Goal: Use online tool/utility: Use online tool/utility

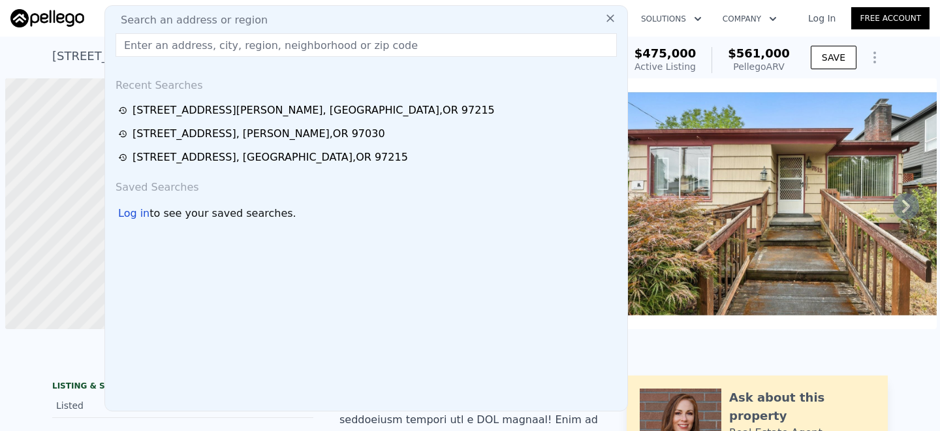
scroll to position [0, 5]
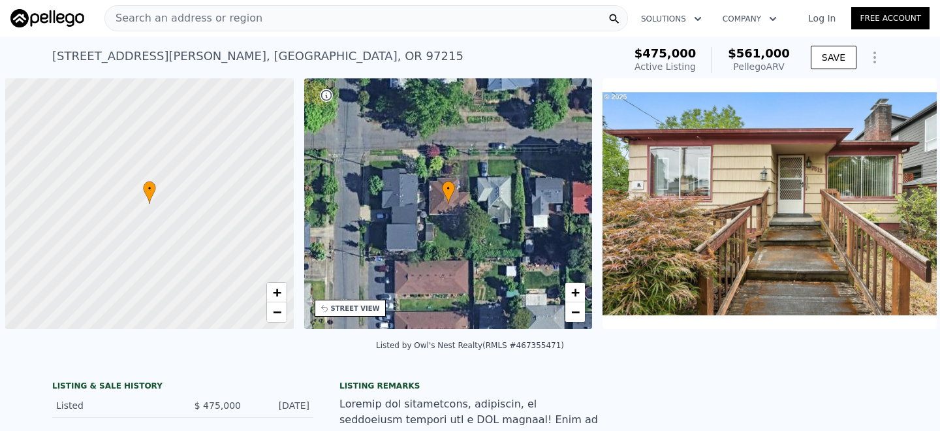
scroll to position [0, 5]
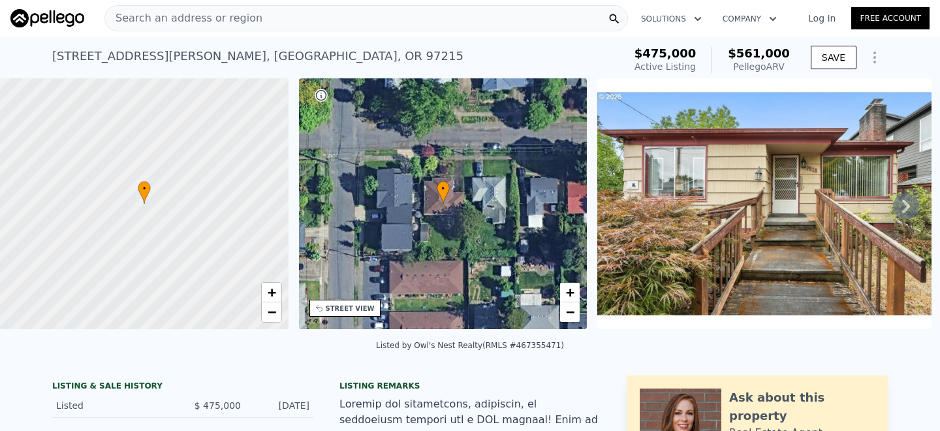
click at [823, 22] on link "Log In" at bounding box center [821, 18] width 59 height 13
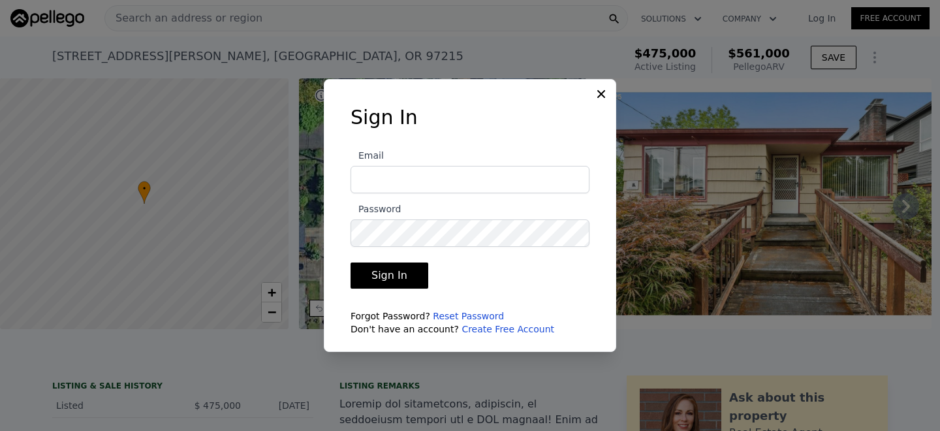
type input "[EMAIL_ADDRESS][DOMAIN_NAME]"
click at [393, 278] on button "Sign In" at bounding box center [390, 275] width 78 height 26
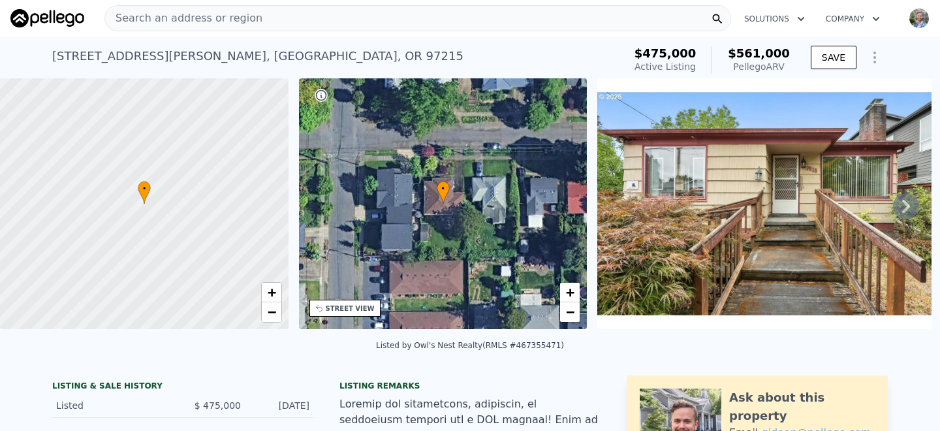
click at [352, 14] on div "Search an address or region" at bounding box center [417, 18] width 627 height 26
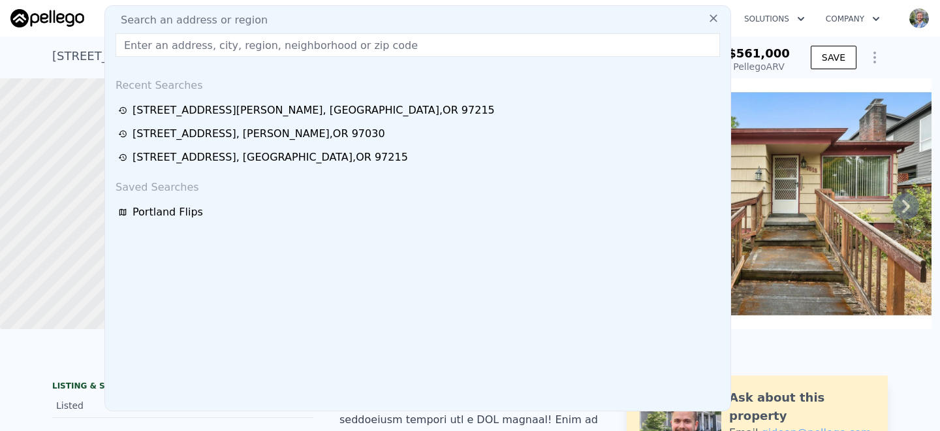
type input "1392 [PERSON_NAME] PL"
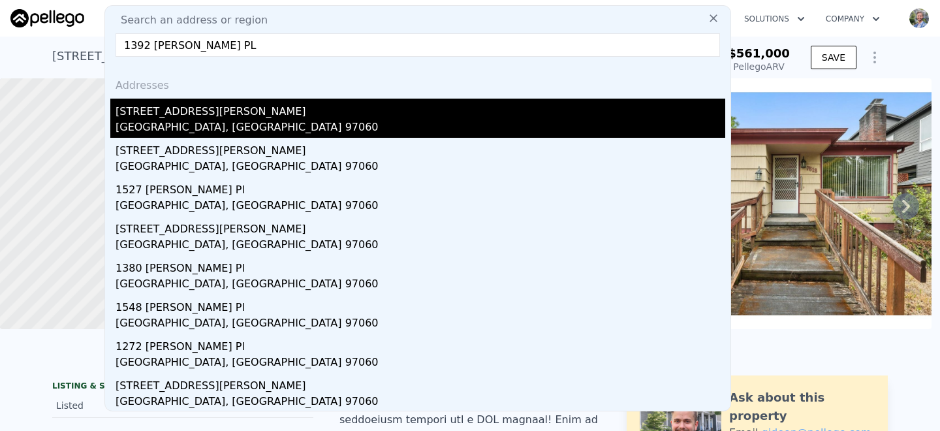
click at [185, 116] on div "[STREET_ADDRESS][PERSON_NAME]" at bounding box center [421, 109] width 610 height 21
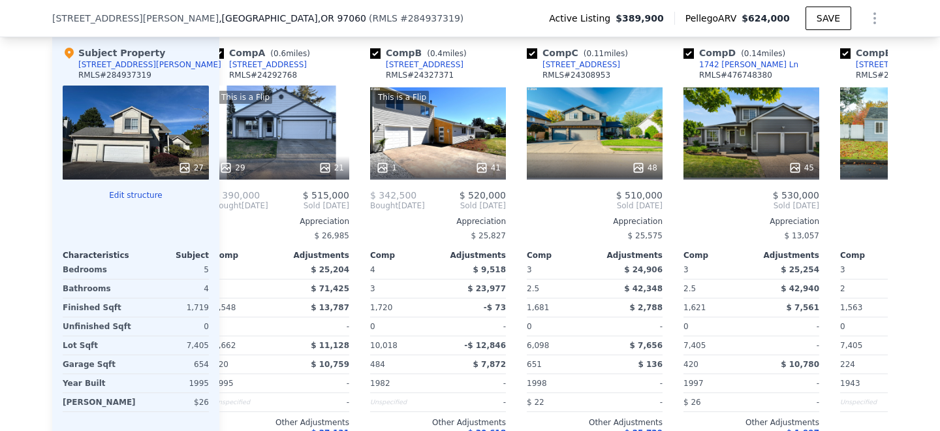
scroll to position [0, 16]
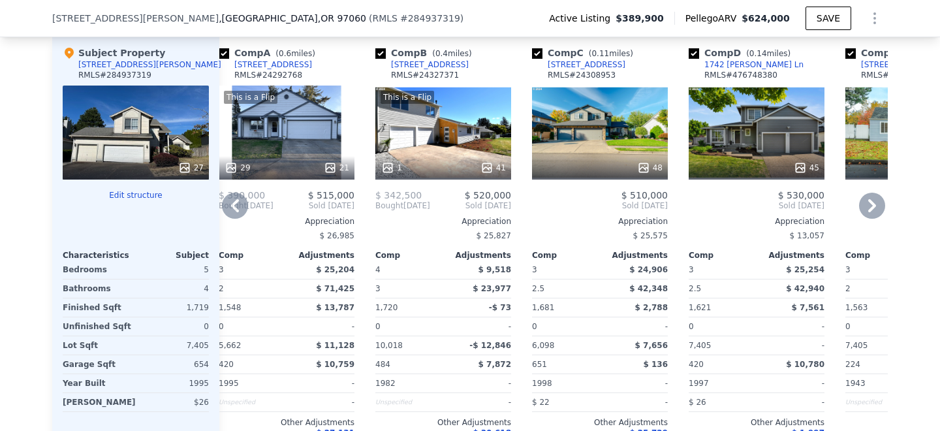
click at [443, 113] on div "This is a Flip 1 41" at bounding box center [443, 133] width 136 height 94
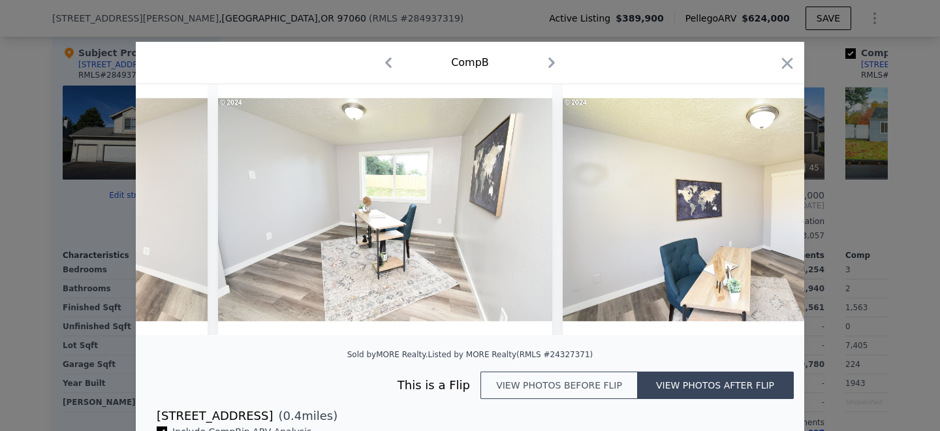
scroll to position [0, 5871]
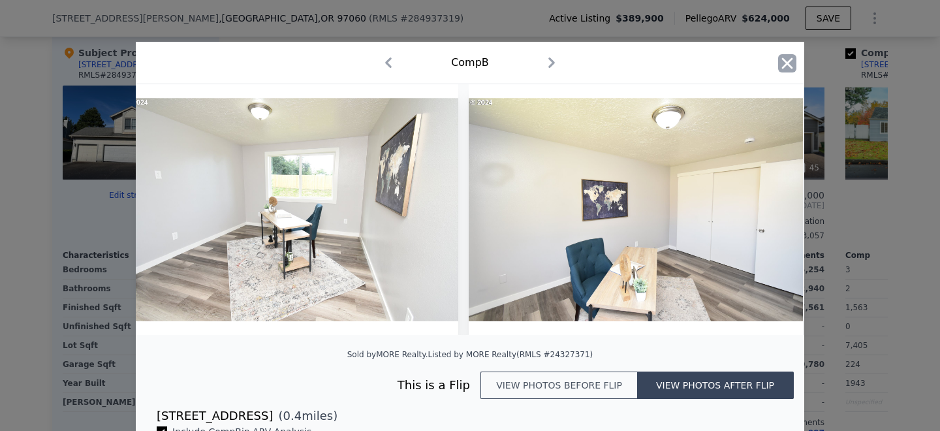
click at [788, 66] on icon "button" at bounding box center [787, 63] width 18 height 18
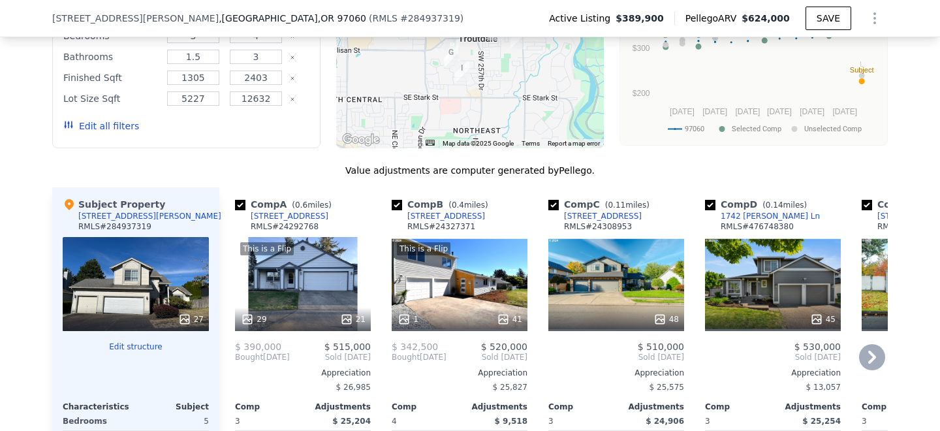
scroll to position [1219, 0]
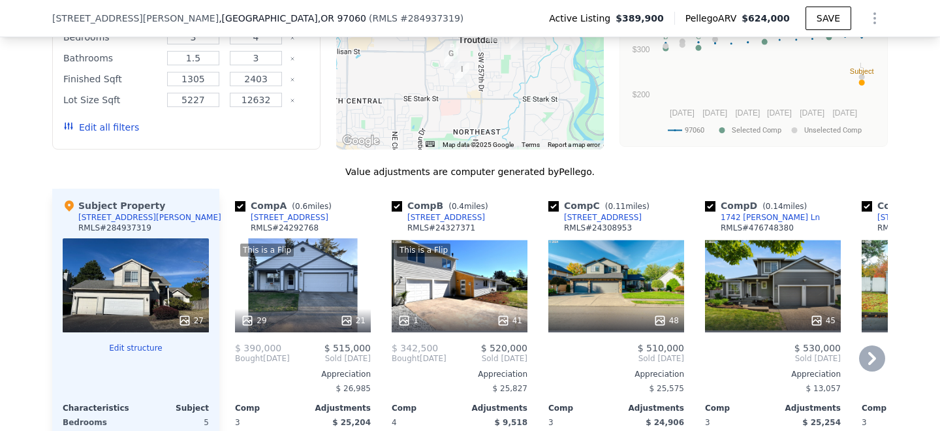
click at [616, 265] on div "48" at bounding box center [616, 285] width 136 height 94
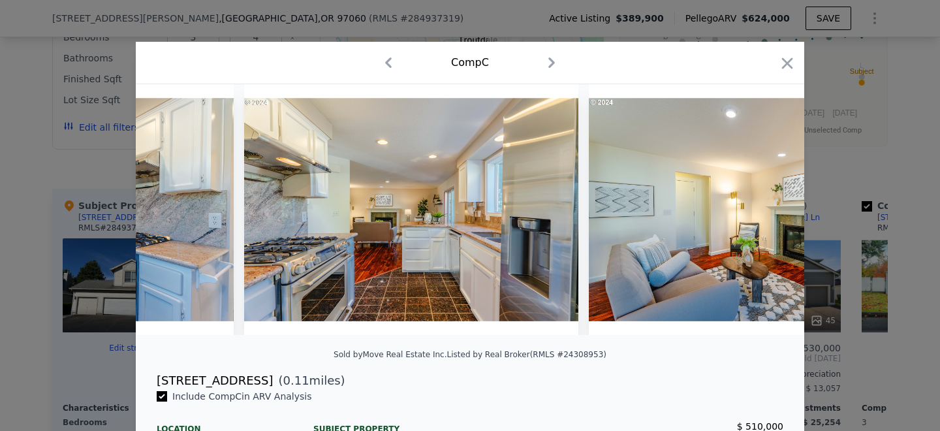
scroll to position [0, 4107]
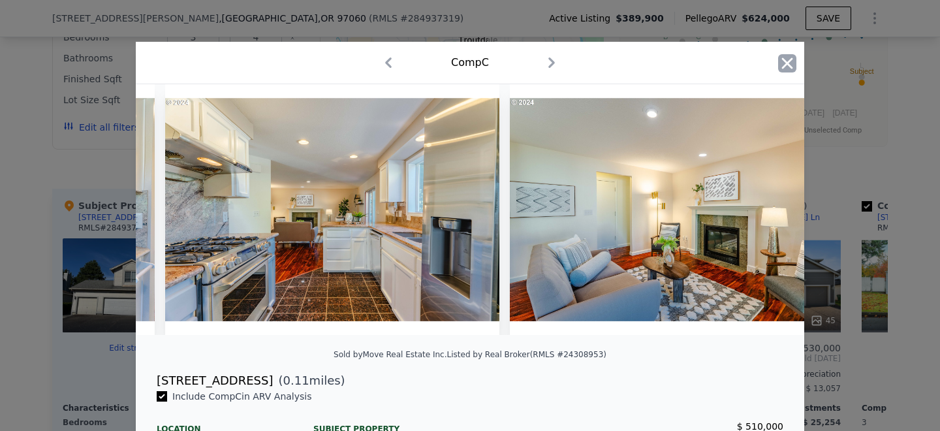
click at [788, 60] on icon "button" at bounding box center [787, 63] width 18 height 18
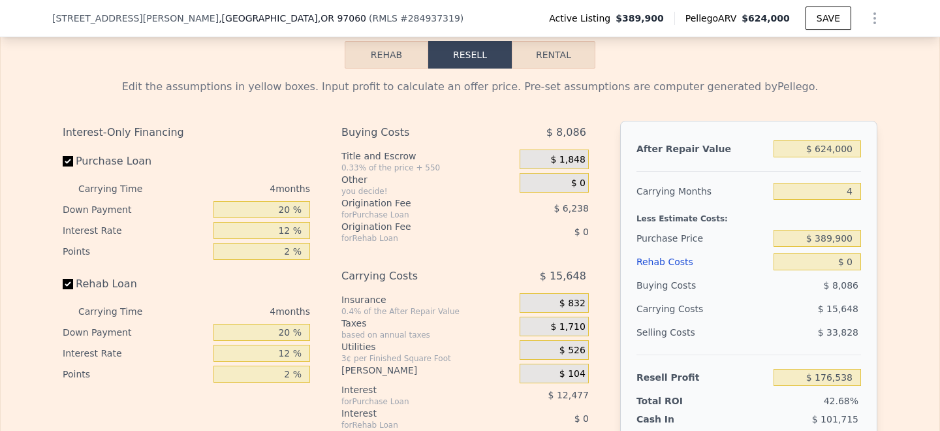
scroll to position [1949, 0]
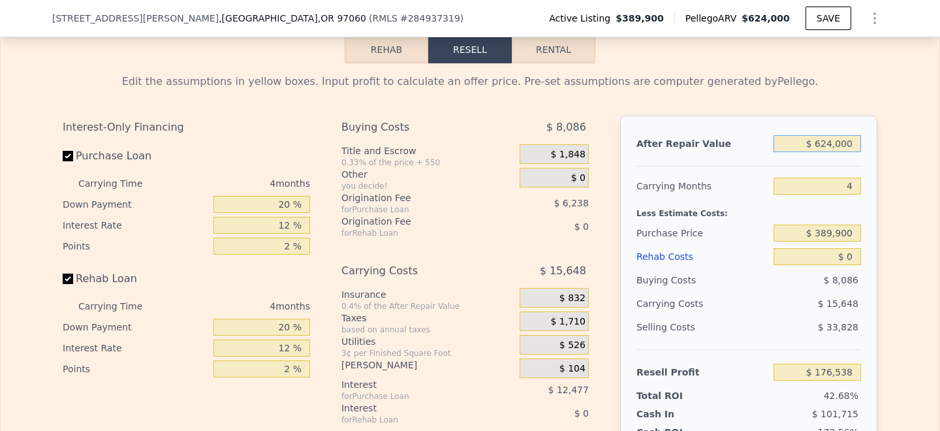
click at [832, 144] on input "$ 624,000" at bounding box center [817, 143] width 87 height 17
type input "$ 6,000"
type input "-$ 407,680"
type input "$ 000"
type input "-$ 413,352"
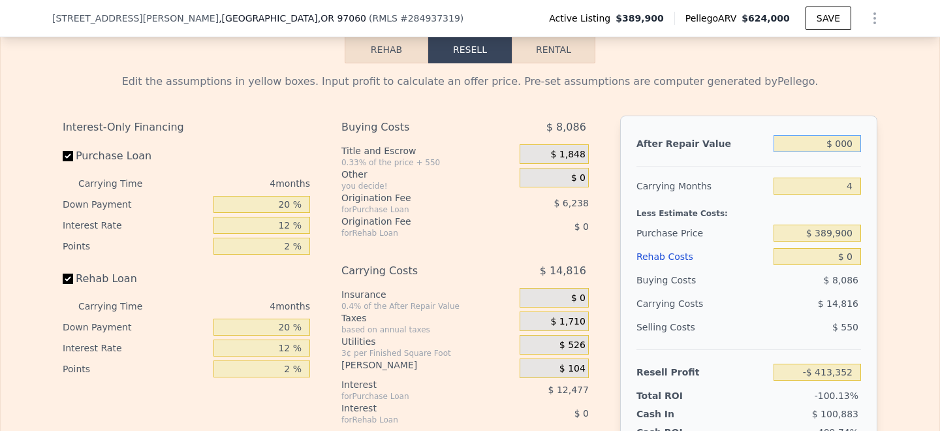
type input "$ 5,000"
type input "-$ 408,626"
type input "$ 55,000"
type input "-$ 361,358"
type input "$ 550,000"
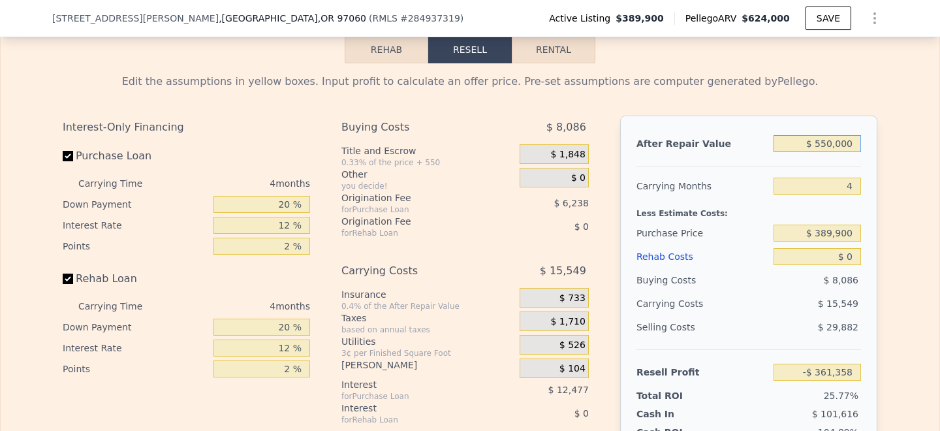
type input "$ 106,583"
type input "$ 550,000"
click at [906, 216] on div "Edit the assumptions in yellow boxes. Input profit to calculate an offer price.…" at bounding box center [470, 315] width 939 height 505
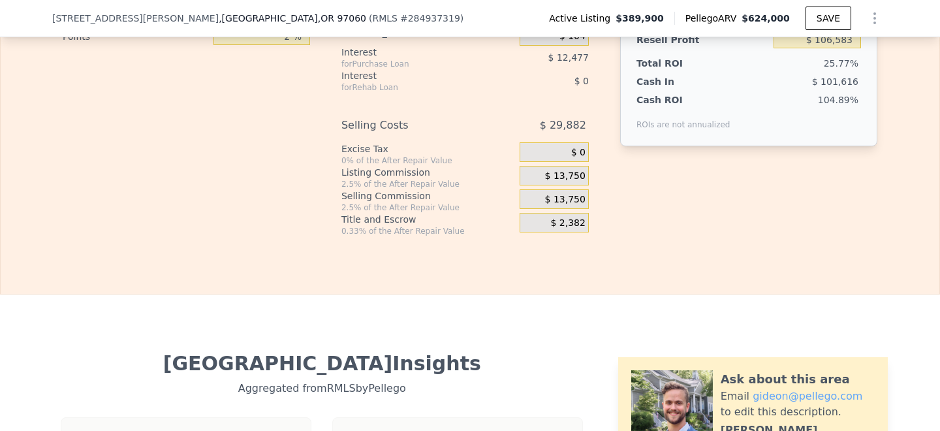
scroll to position [2285, 0]
